Goal: Transaction & Acquisition: Purchase product/service

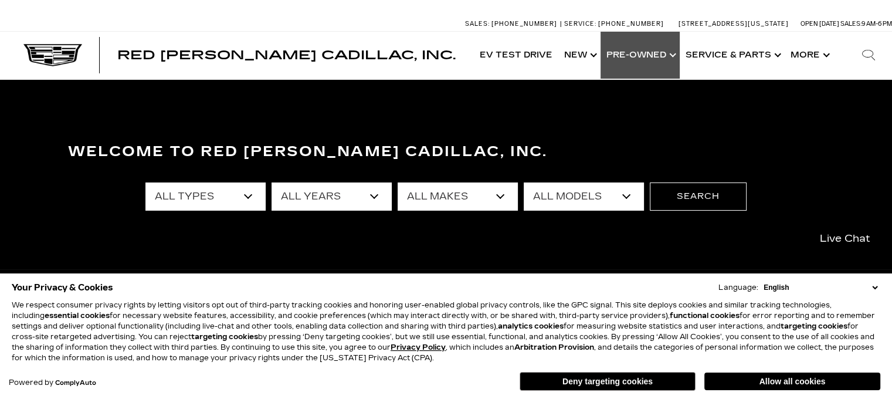
click at [644, 53] on link "Show Pre-Owned" at bounding box center [639, 55] width 79 height 47
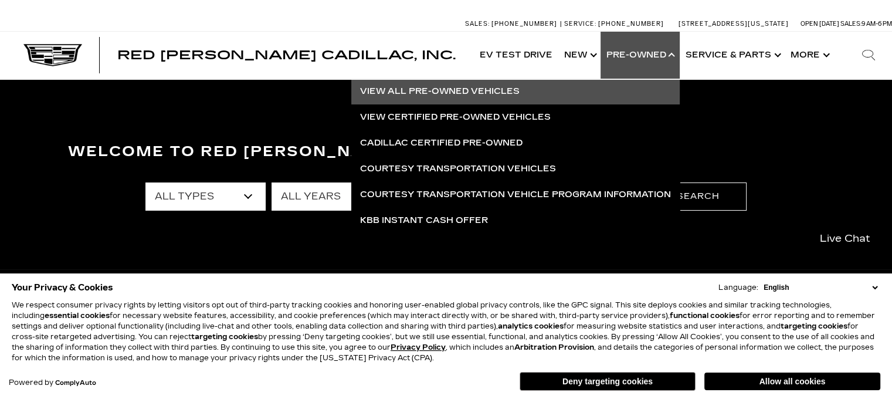
click at [495, 89] on link "View All Pre-Owned Vehicles" at bounding box center [515, 92] width 328 height 26
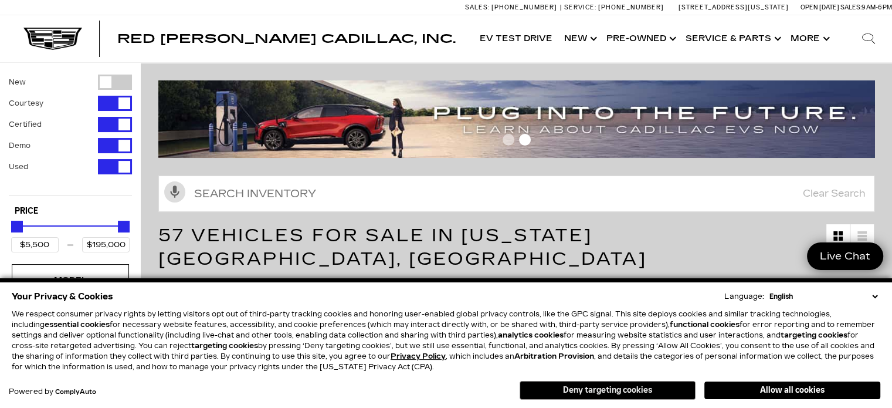
click at [643, 386] on button "Deny targeting cookies" at bounding box center [608, 390] width 176 height 19
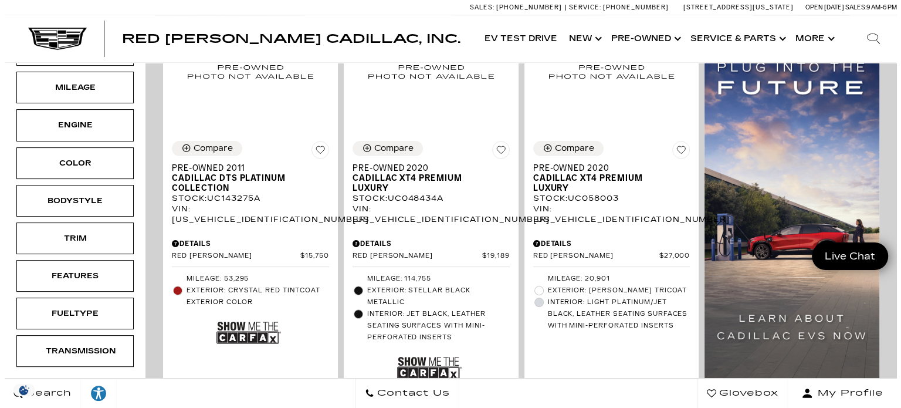
scroll to position [307, 0]
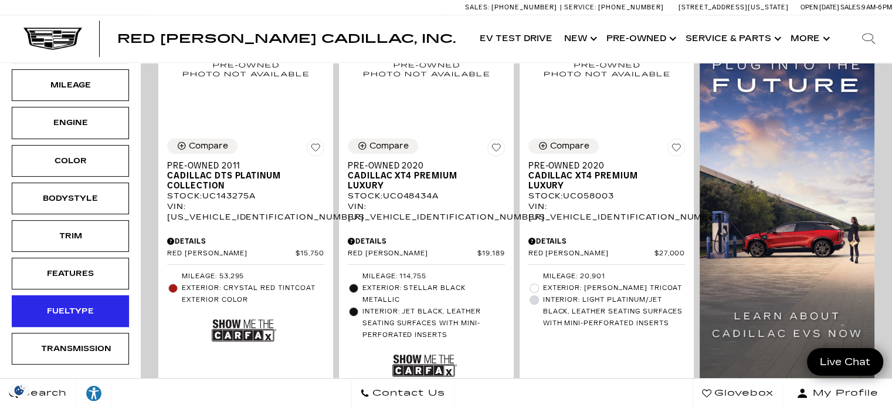
click at [40, 297] on div "Fueltype" at bounding box center [70, 311] width 117 height 32
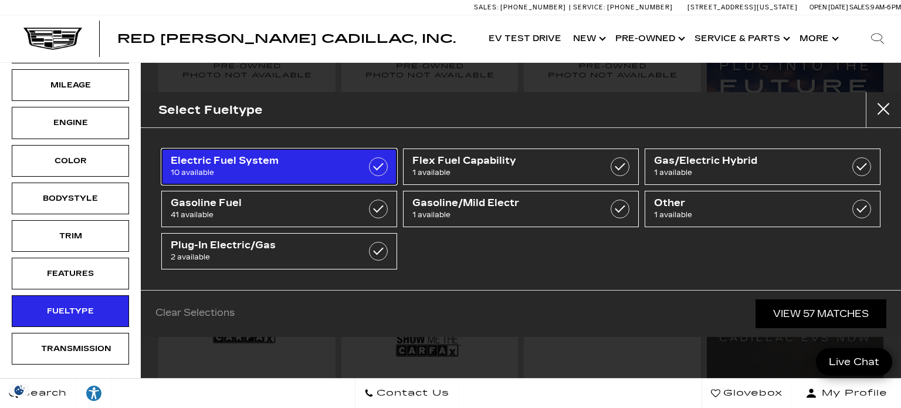
click at [374, 160] on label at bounding box center [378, 166] width 19 height 19
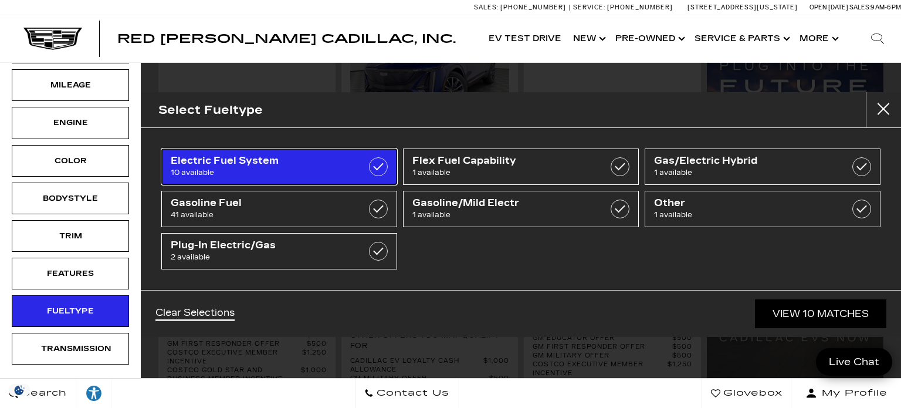
type input "$27,189"
type input "$134,955"
checkbox input "true"
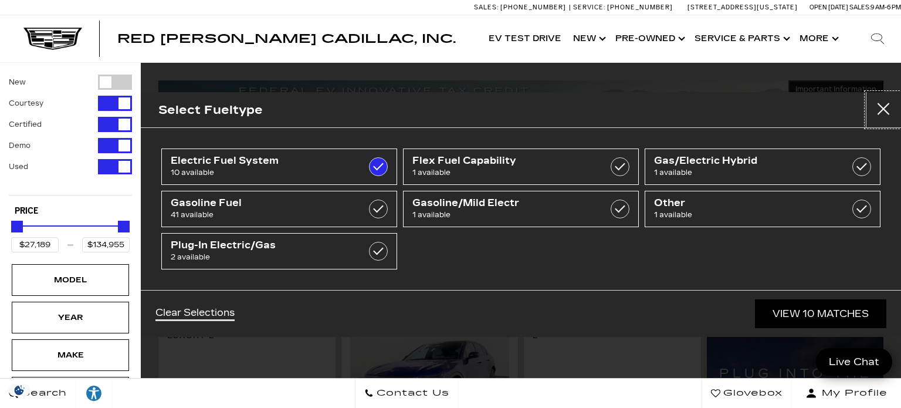
click at [882, 111] on button "close" at bounding box center [882, 109] width 35 height 35
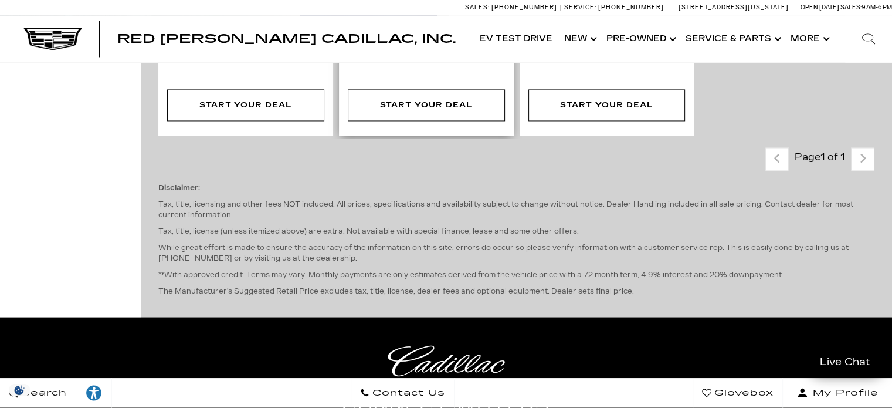
scroll to position [1872, 0]
